Goal: Navigation & Orientation: Understand site structure

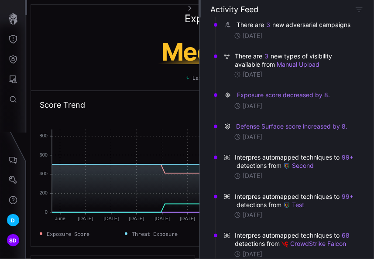
scroll to position [87, 0]
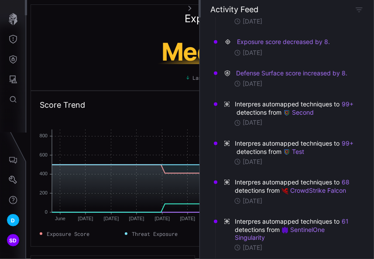
click at [304, 6] on div "Activity Feed" at bounding box center [286, 9] width 153 height 10
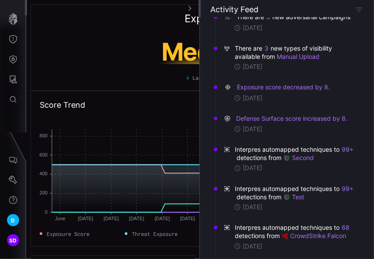
scroll to position [0, 0]
